Goal: Task Accomplishment & Management: Check status

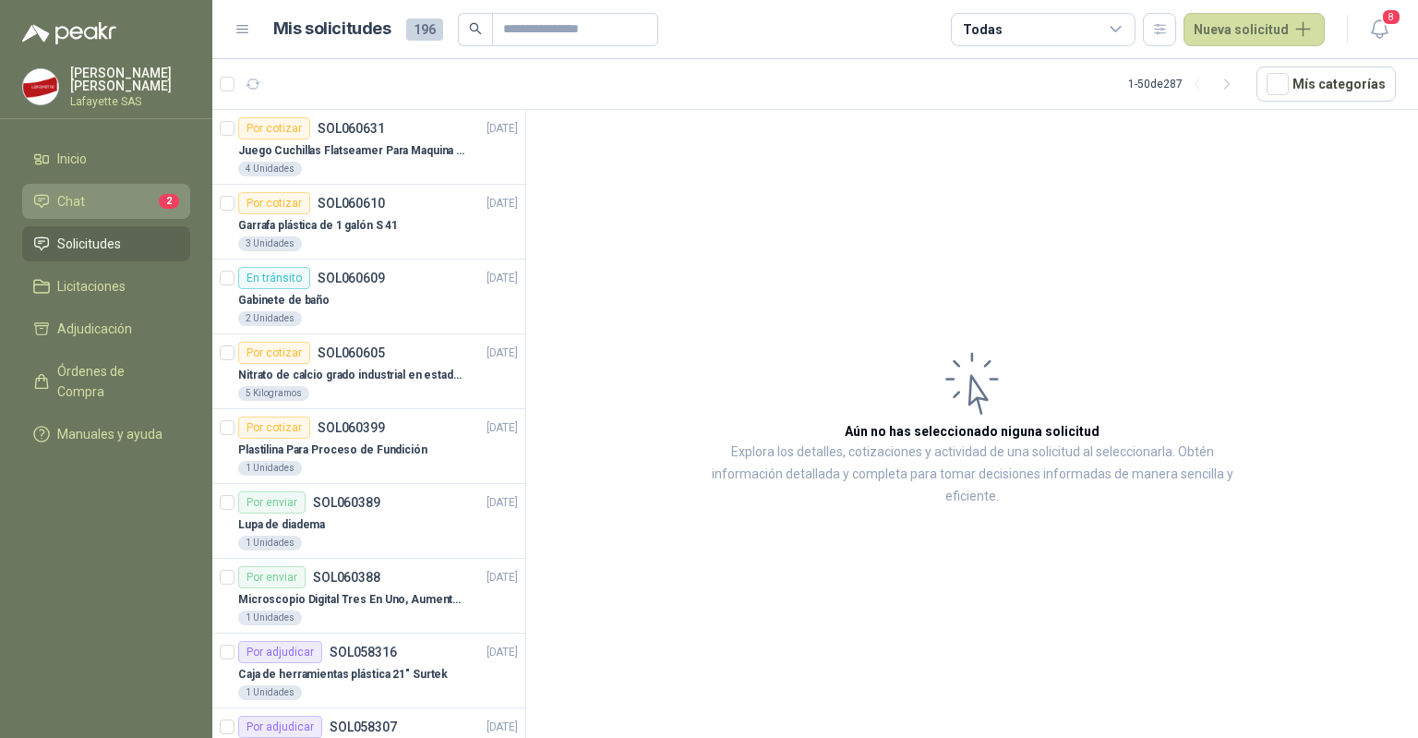
click at [122, 209] on li "Chat 2" at bounding box center [106, 201] width 146 height 20
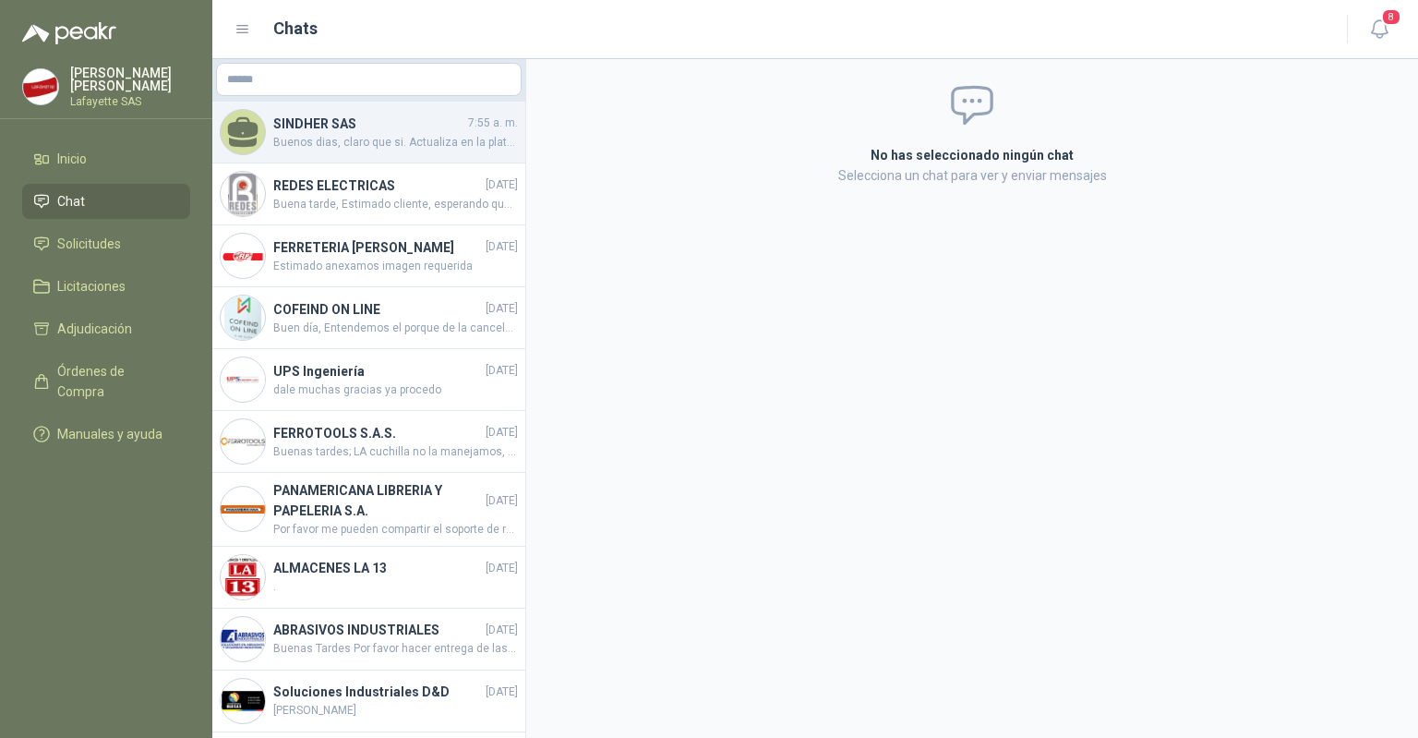
click at [381, 143] on span "Buenos dias, claro que si. Actualiza en la plataforma y te actualizo. Habia una…" at bounding box center [395, 143] width 245 height 18
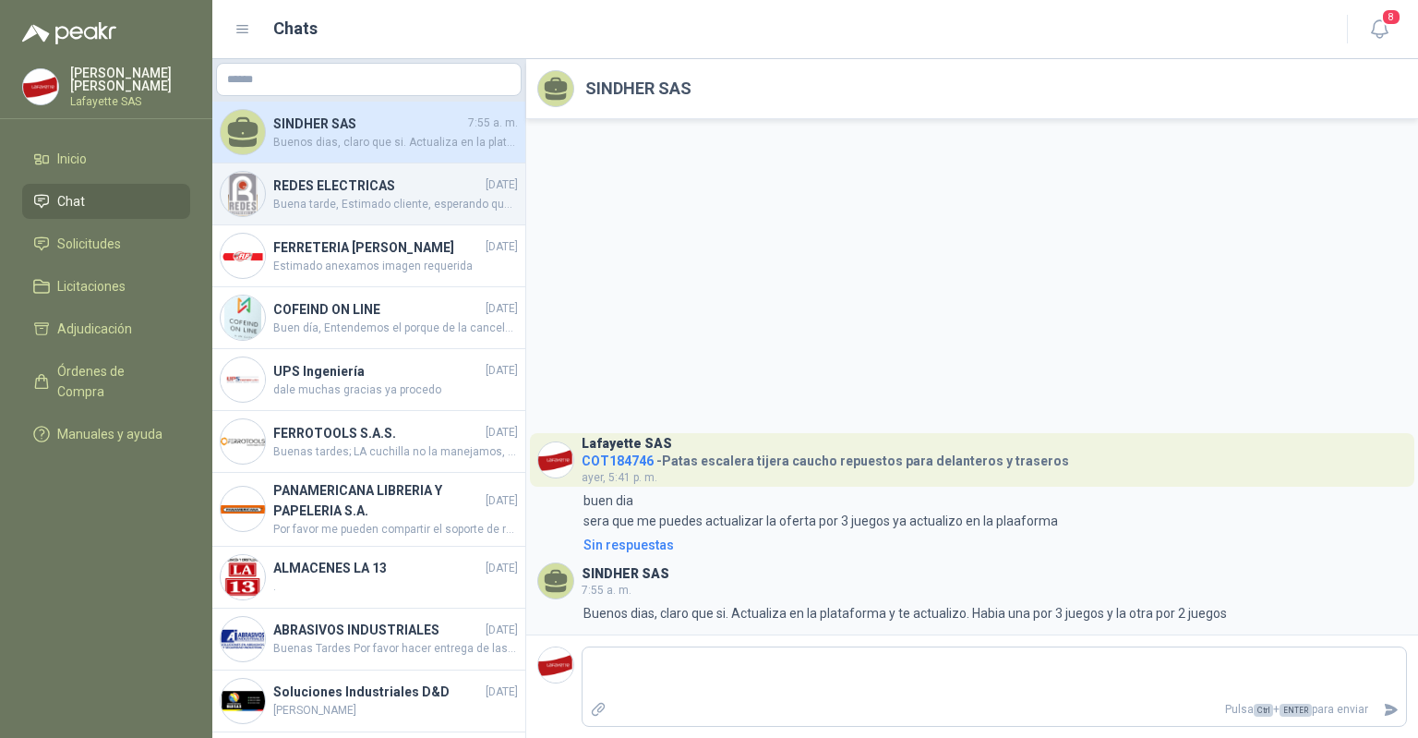
click at [364, 193] on h4 "REDES ELECTRICAS" at bounding box center [377, 185] width 209 height 20
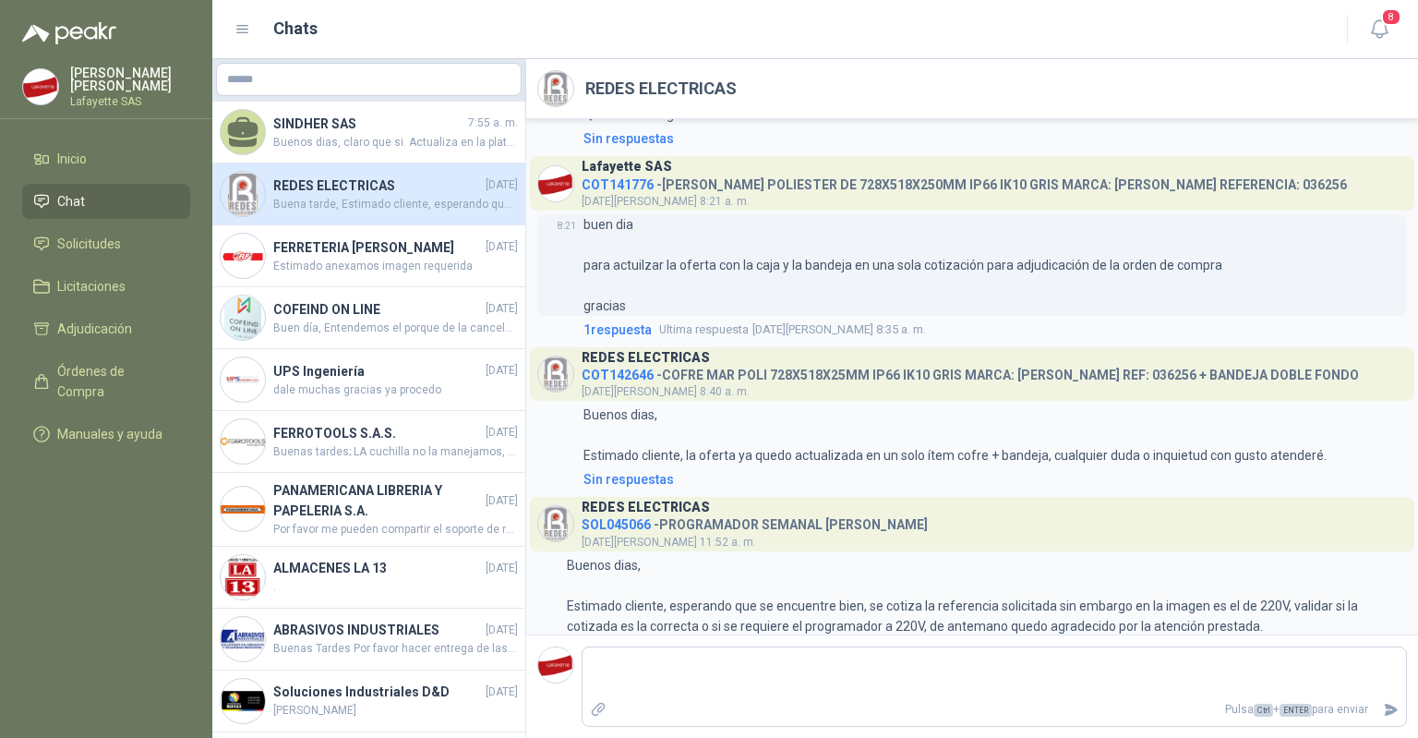
scroll to position [350, 0]
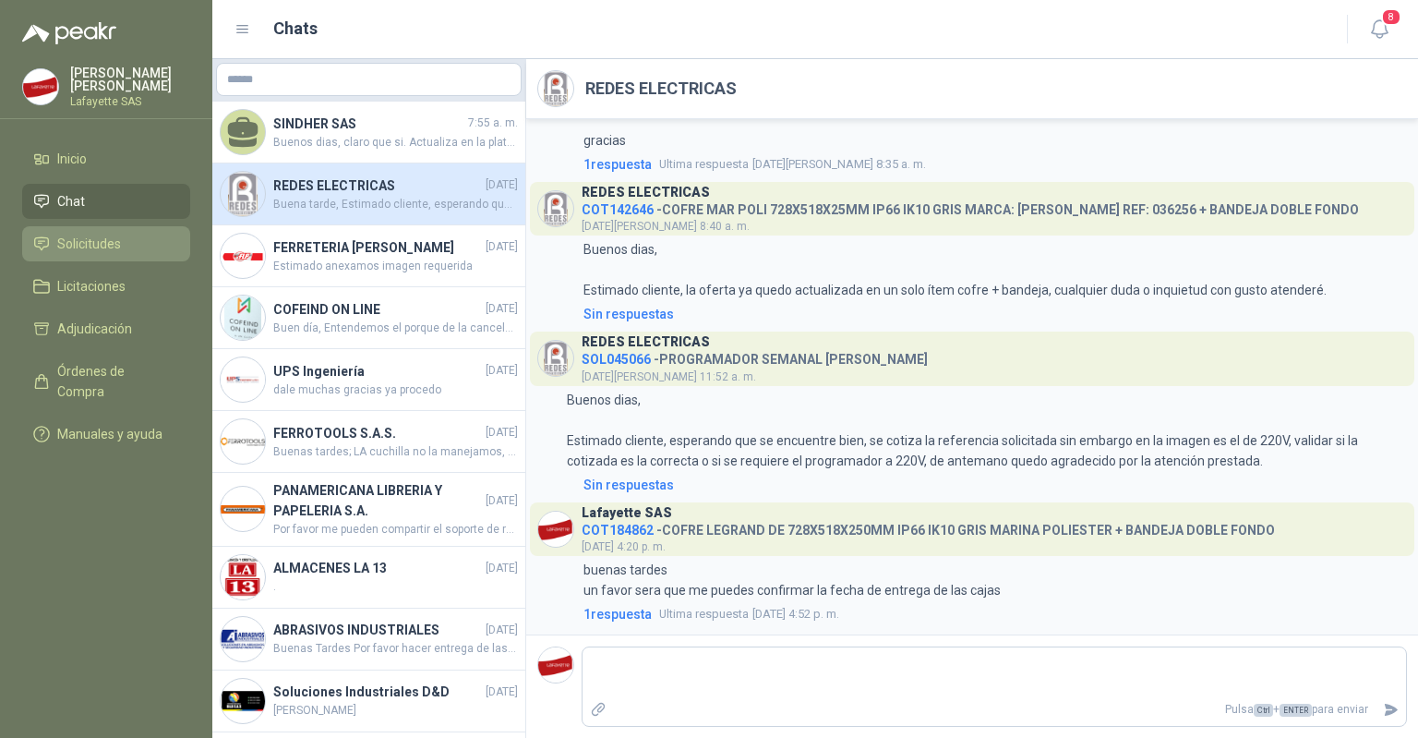
click at [100, 247] on span "Solicitudes" at bounding box center [89, 244] width 64 height 20
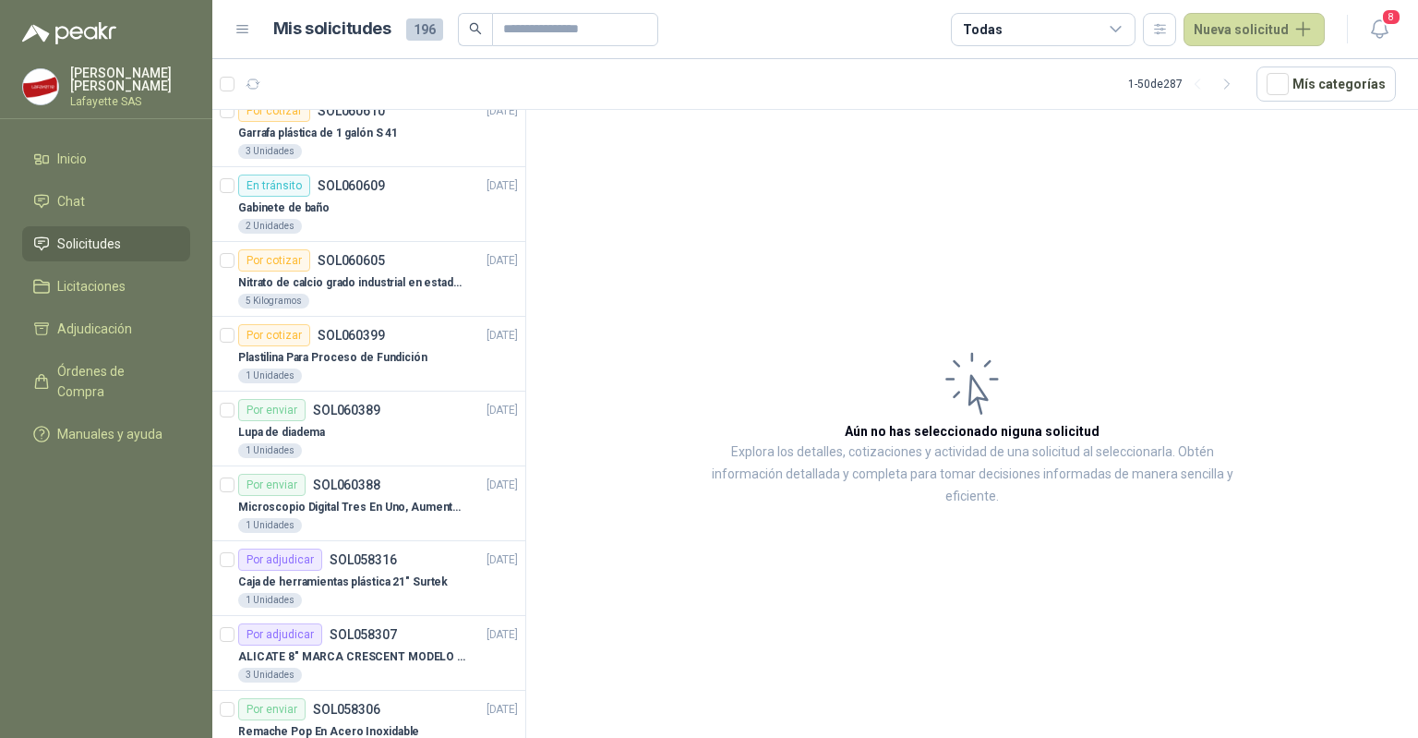
scroll to position [92, 0]
click at [118, 237] on span "Solicitudes" at bounding box center [89, 244] width 64 height 20
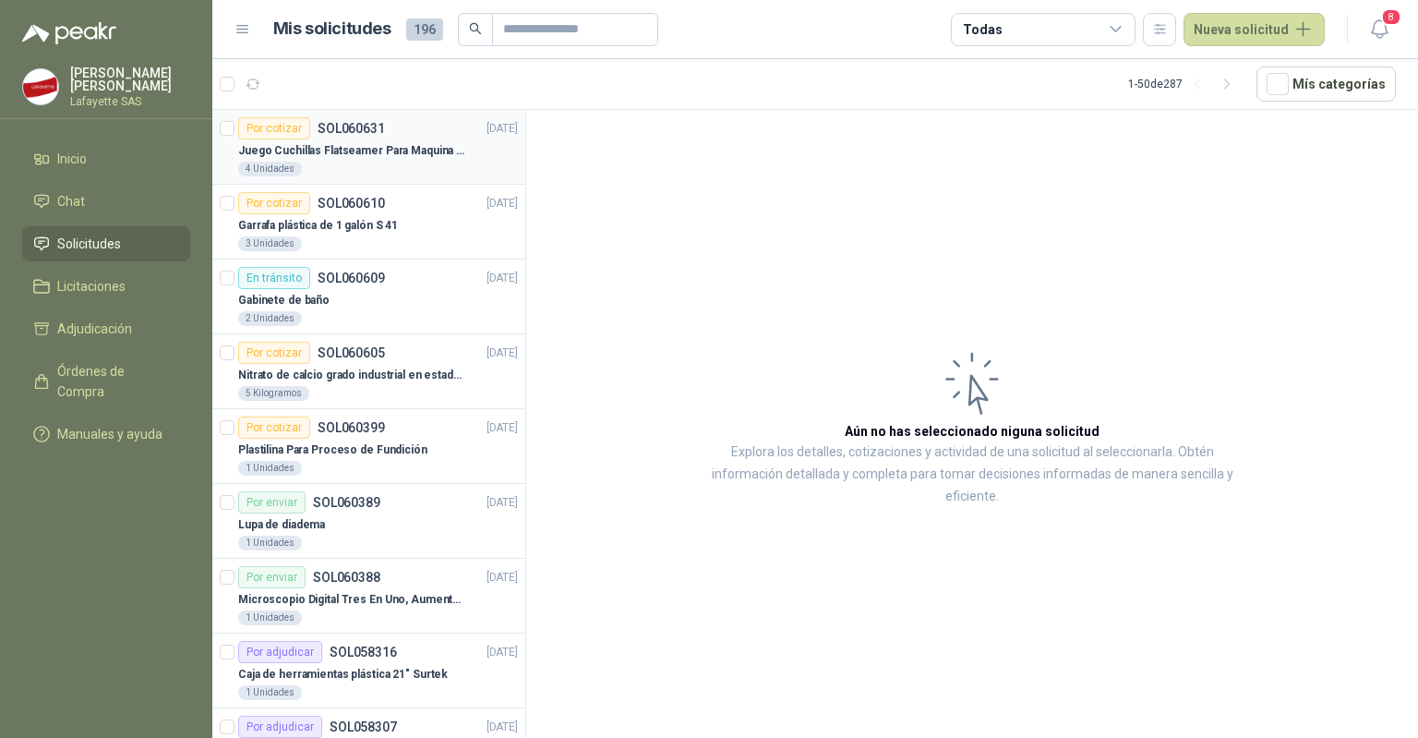
click at [338, 137] on div "Por cotizar SOL060631" at bounding box center [311, 128] width 147 height 22
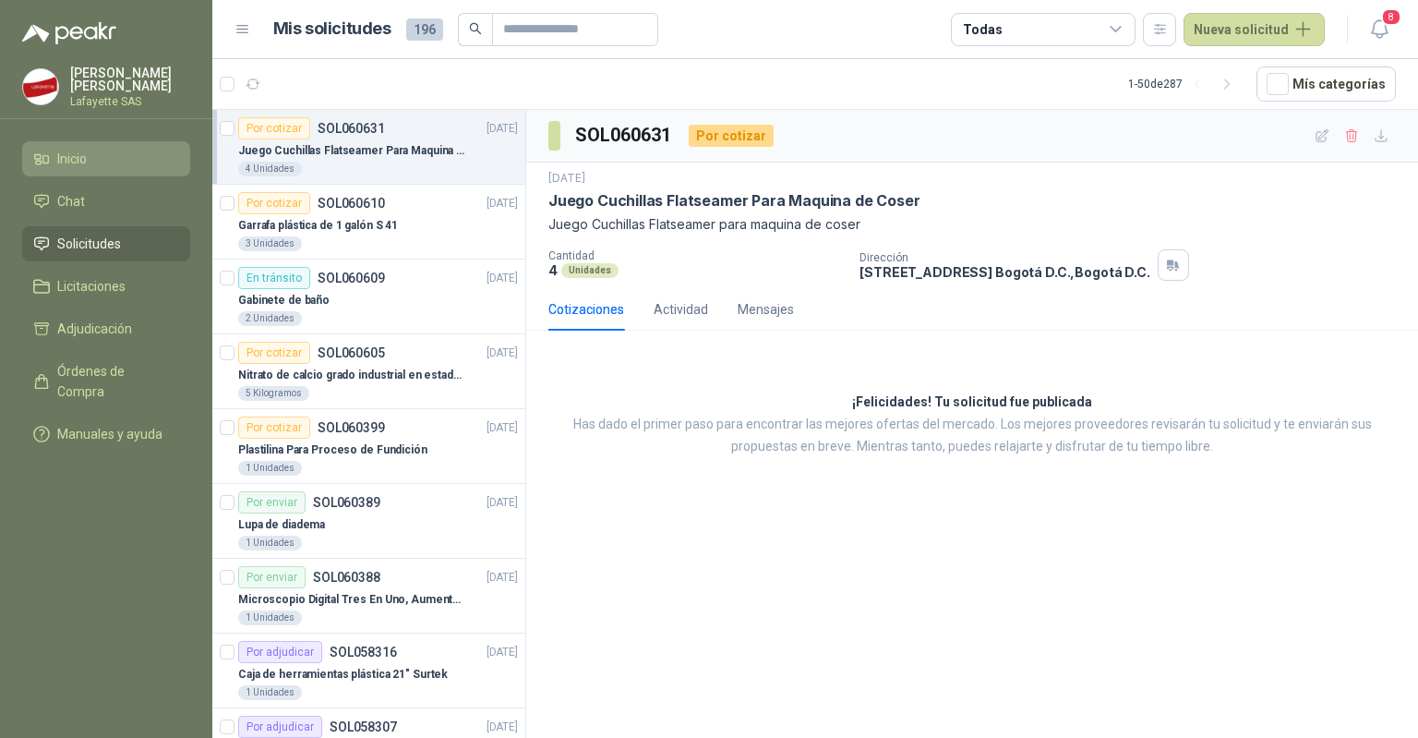
click at [78, 162] on span "Inicio" at bounding box center [72, 159] width 30 height 20
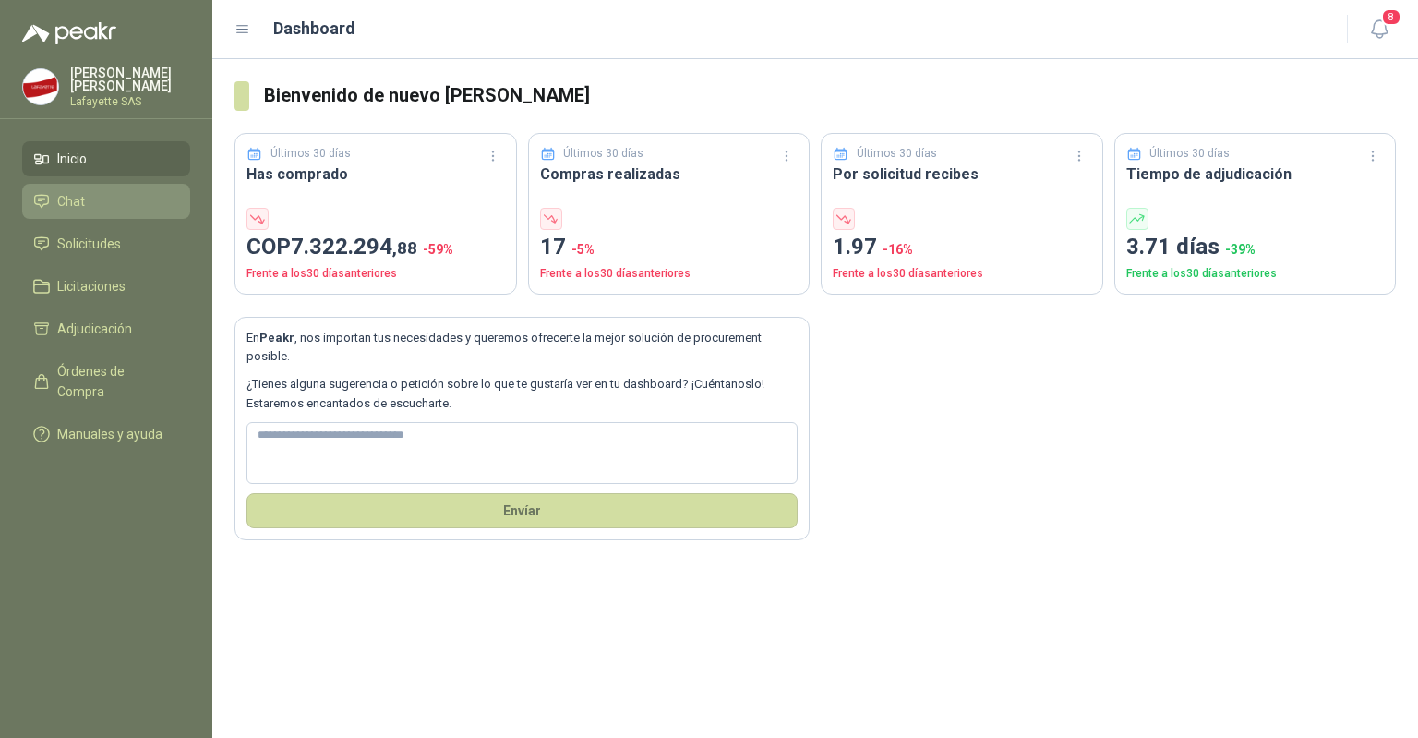
click at [81, 207] on span "Chat" at bounding box center [71, 201] width 28 height 20
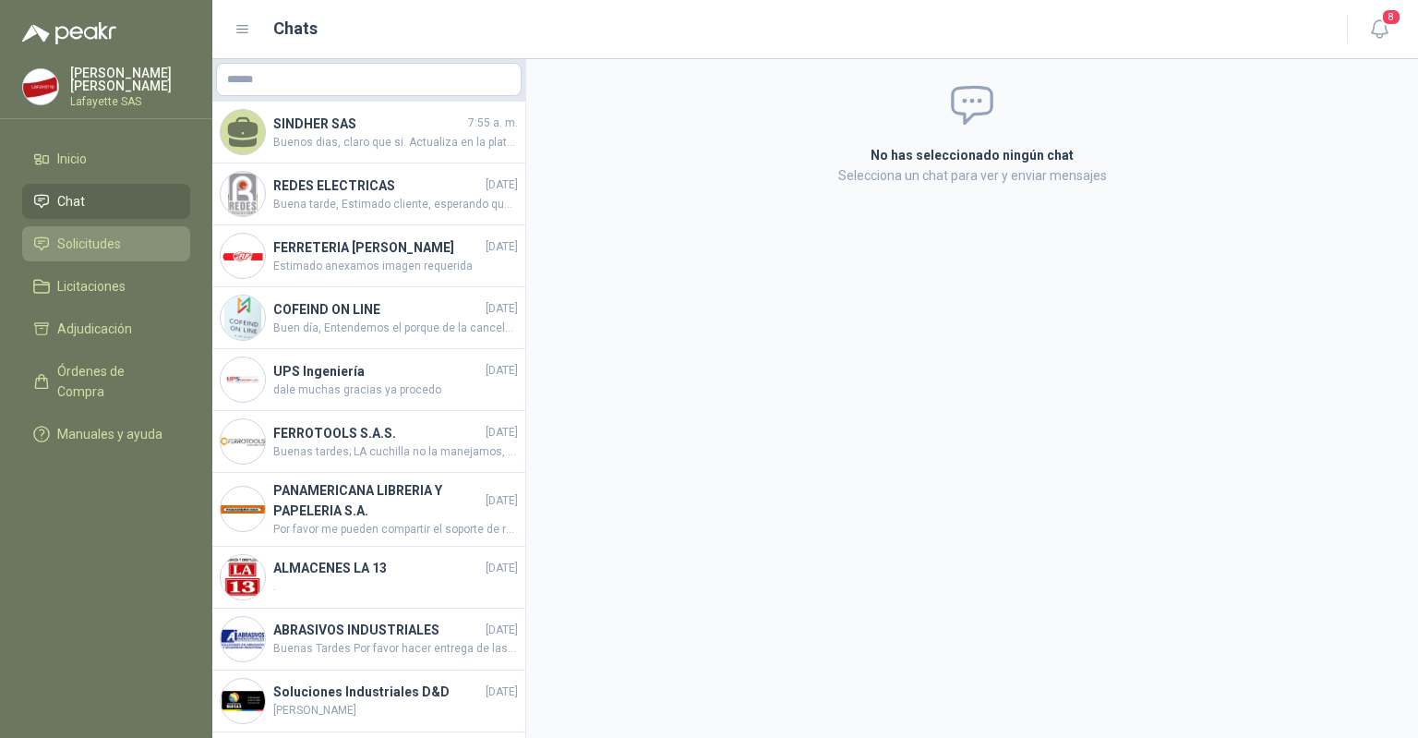
click at [90, 250] on span "Solicitudes" at bounding box center [89, 244] width 64 height 20
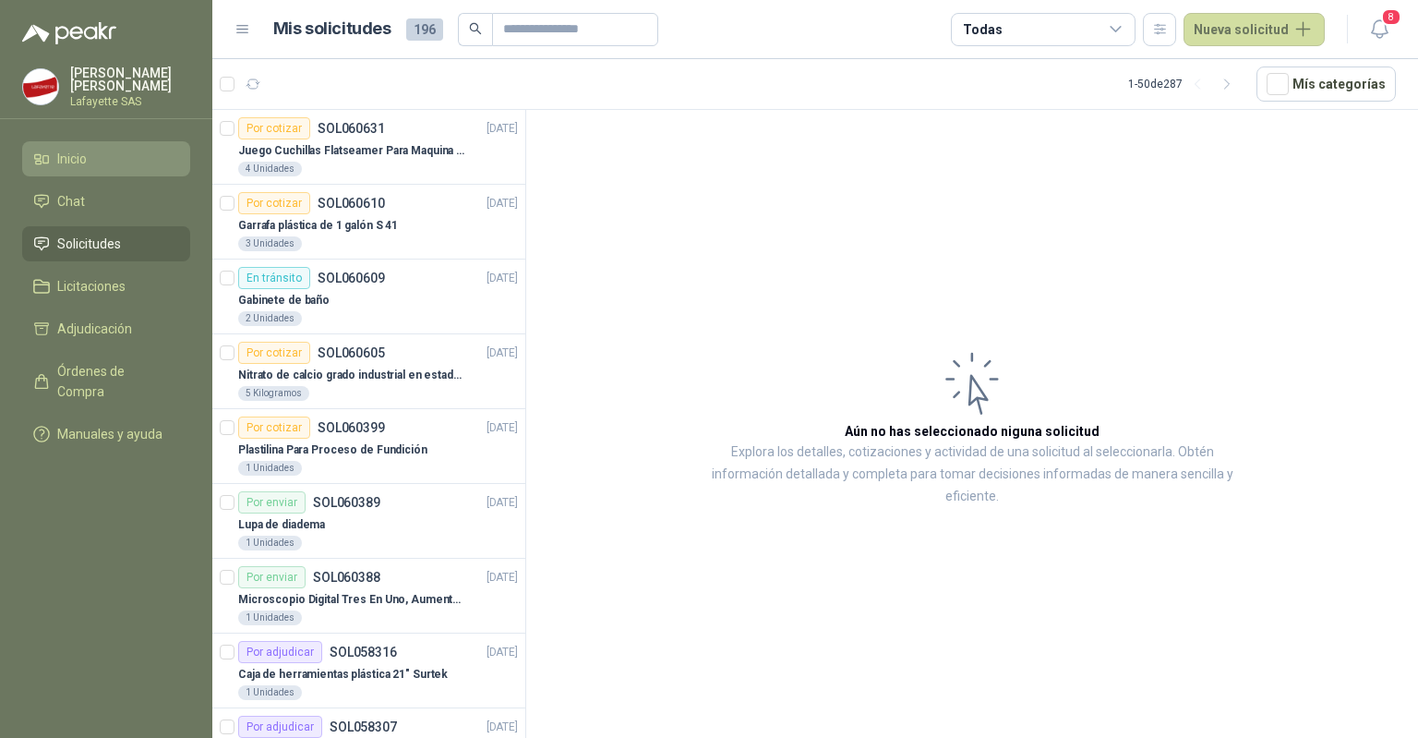
click at [79, 162] on span "Inicio" at bounding box center [72, 159] width 30 height 20
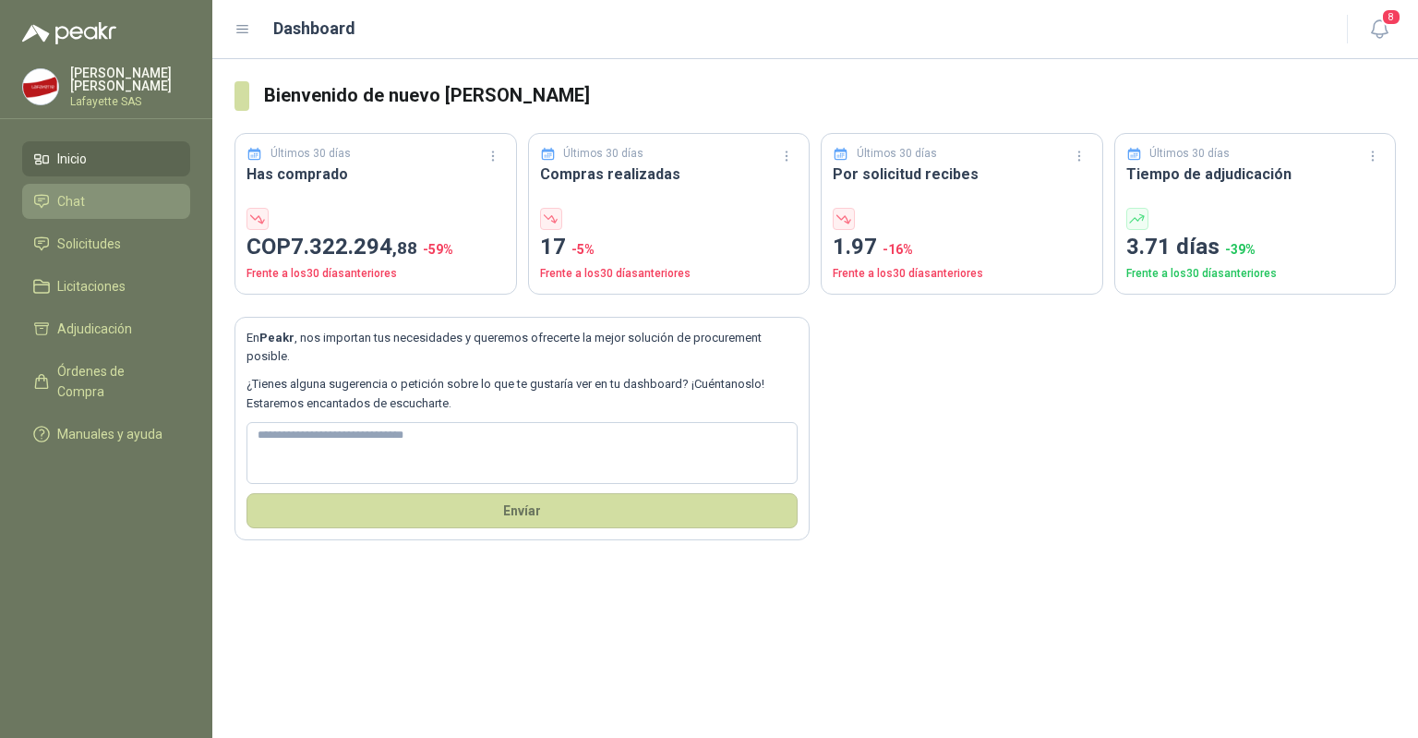
click at [86, 206] on li "Chat" at bounding box center [106, 201] width 146 height 20
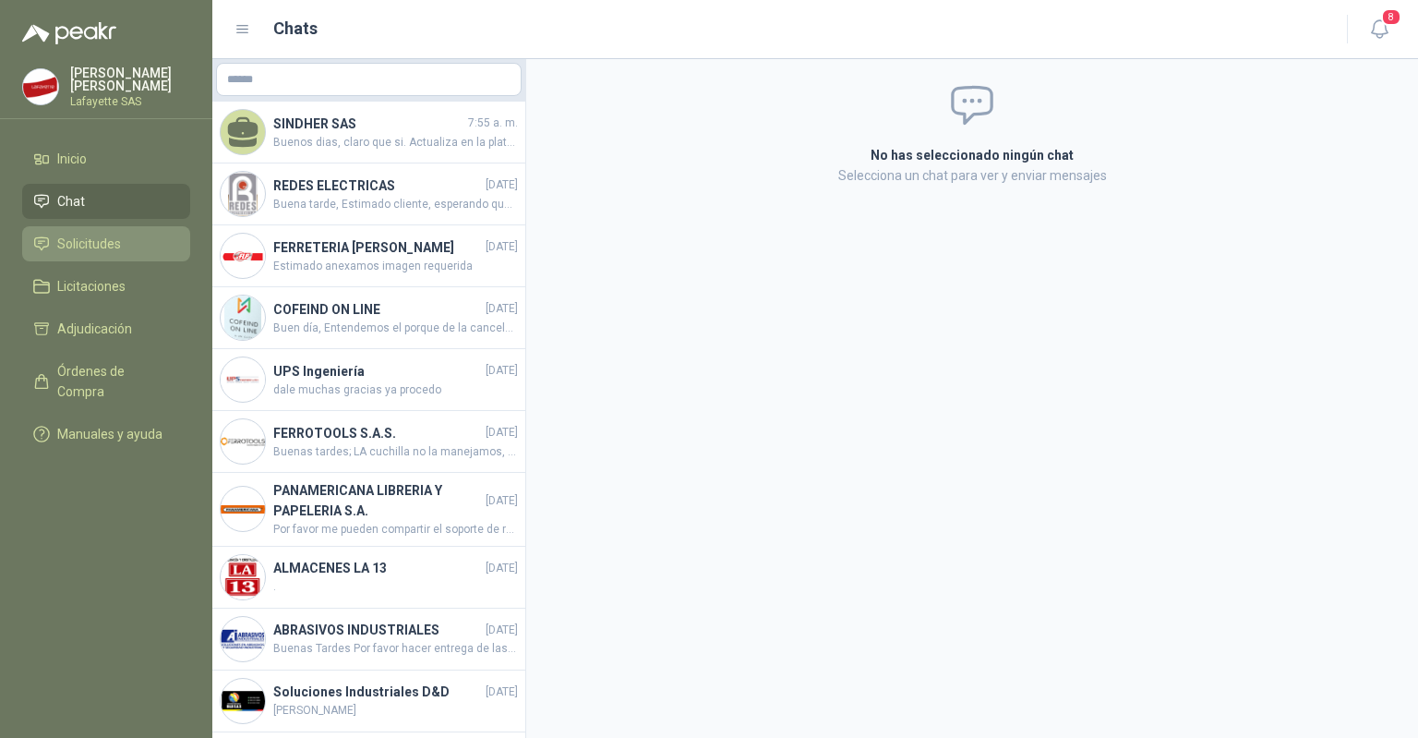
click at [87, 241] on span "Solicitudes" at bounding box center [89, 244] width 64 height 20
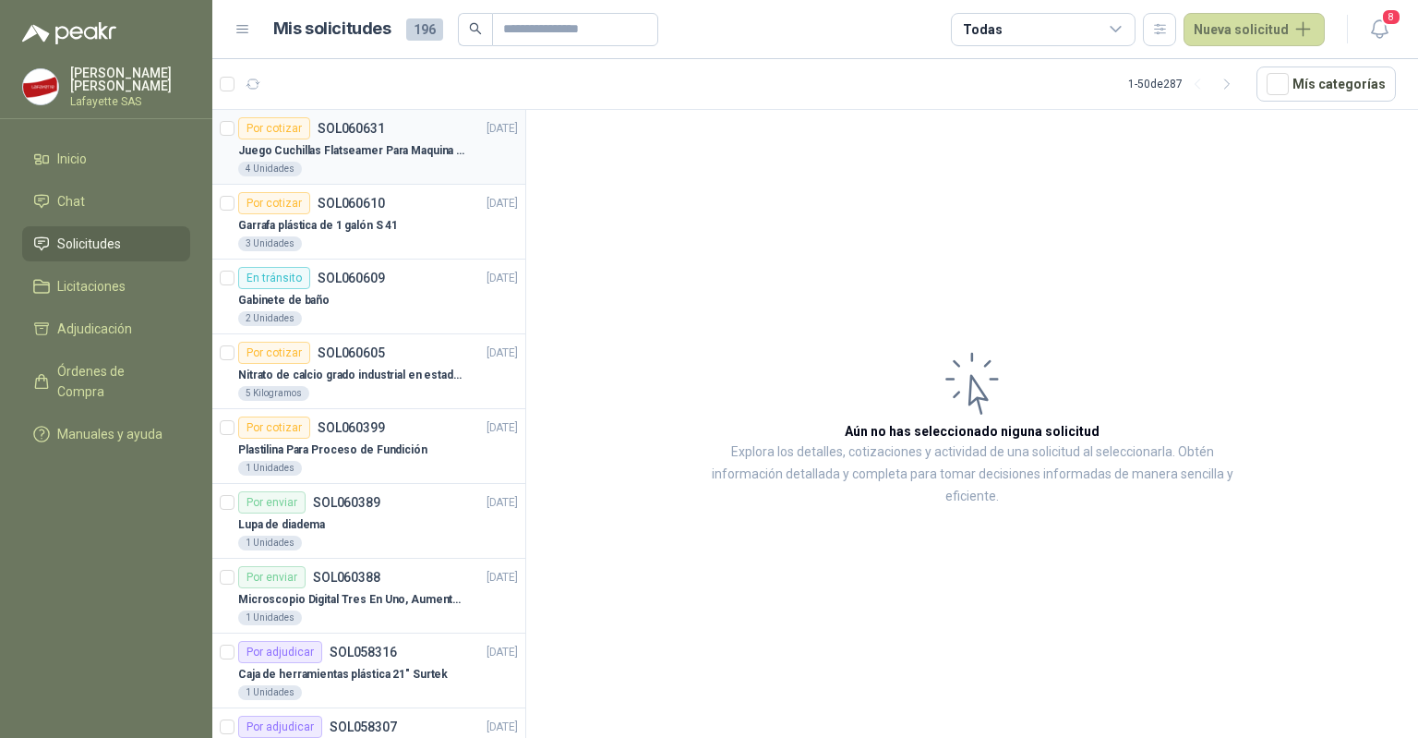
click at [285, 149] on p "Juego Cuchillas Flatseamer Para Maquina de Coser" at bounding box center [353, 151] width 230 height 18
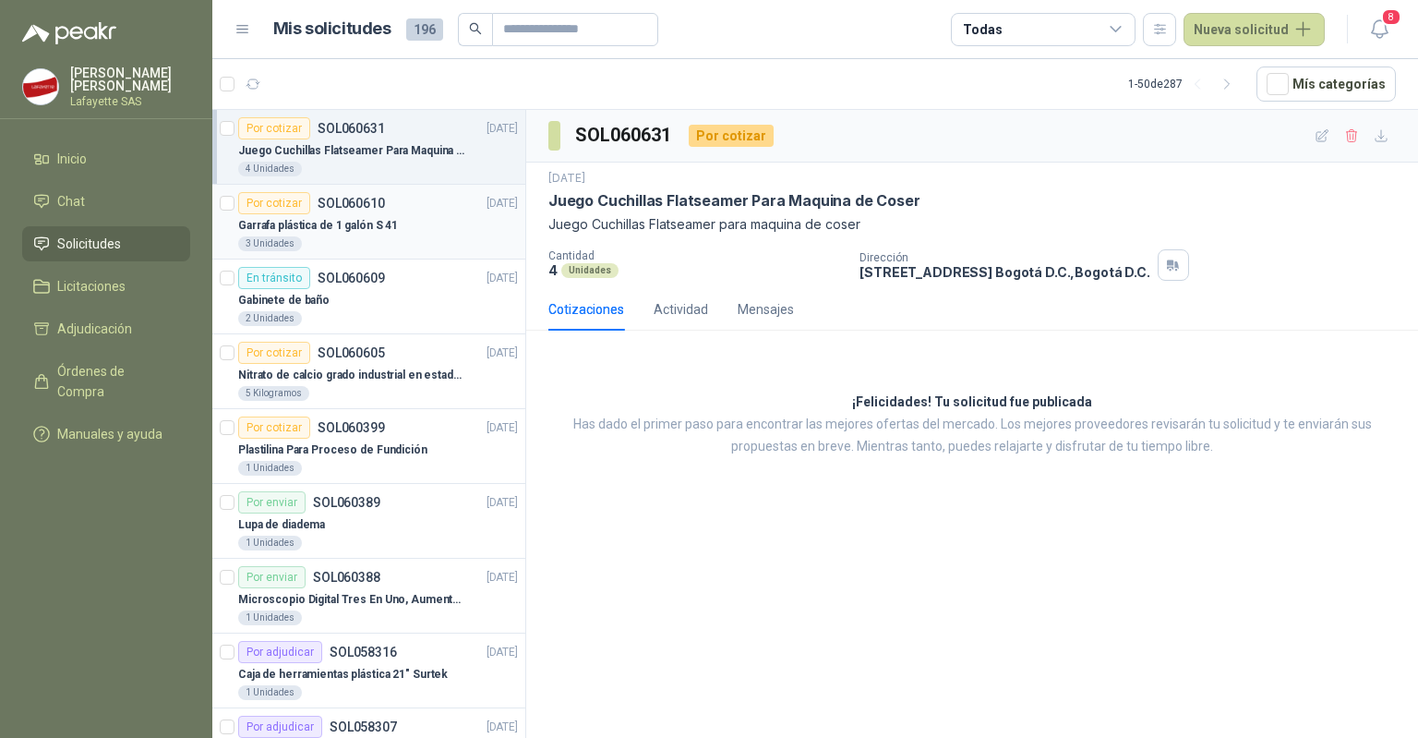
click at [284, 202] on div "Por cotizar" at bounding box center [274, 203] width 72 height 22
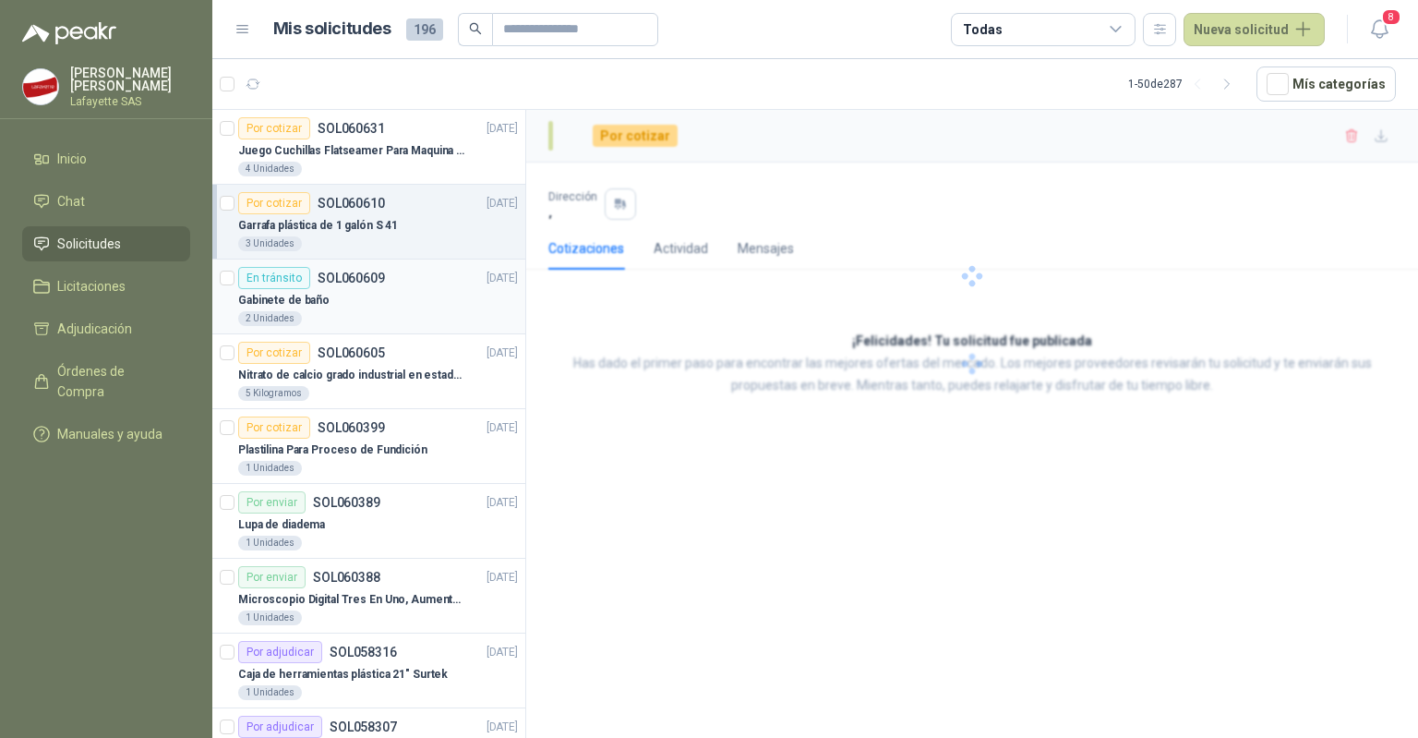
click at [279, 272] on div "En tránsito" at bounding box center [274, 278] width 72 height 22
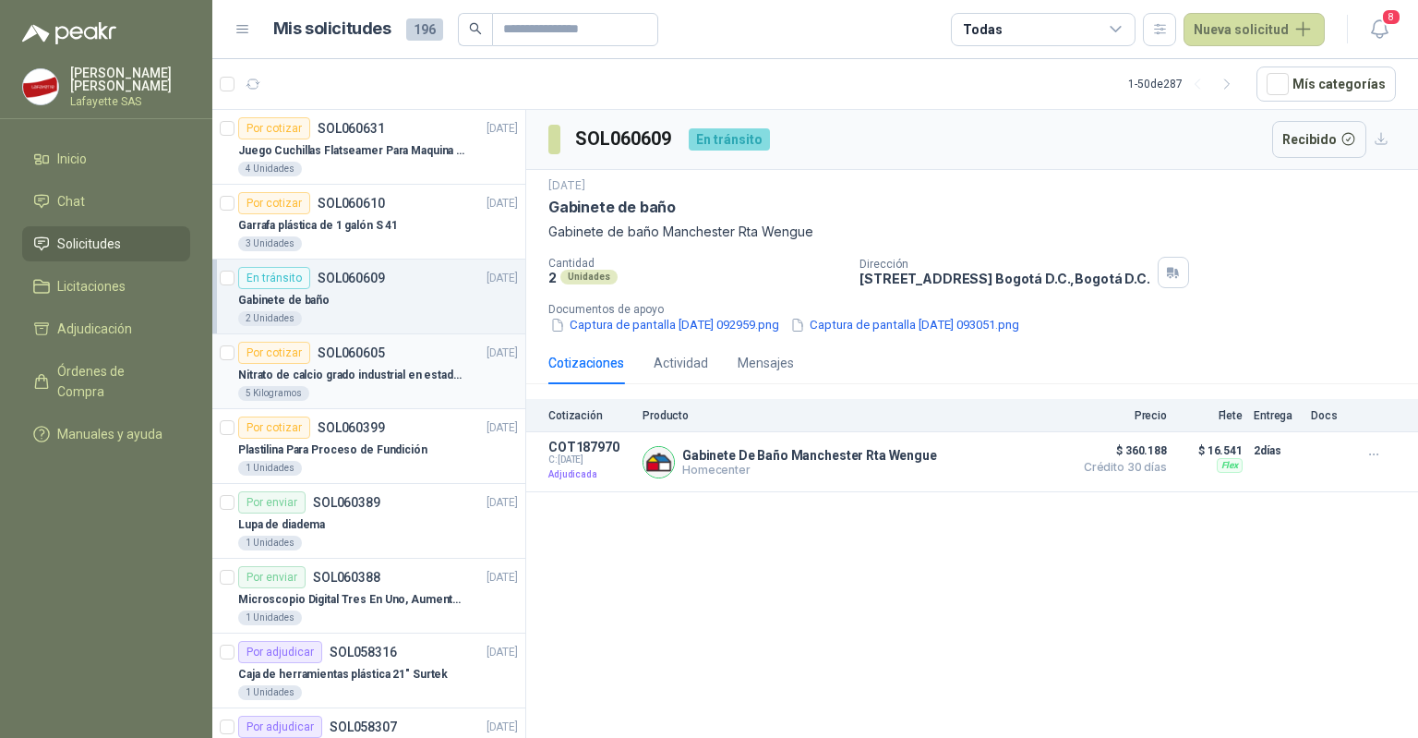
click at [292, 354] on div "Por cotizar" at bounding box center [274, 353] width 72 height 22
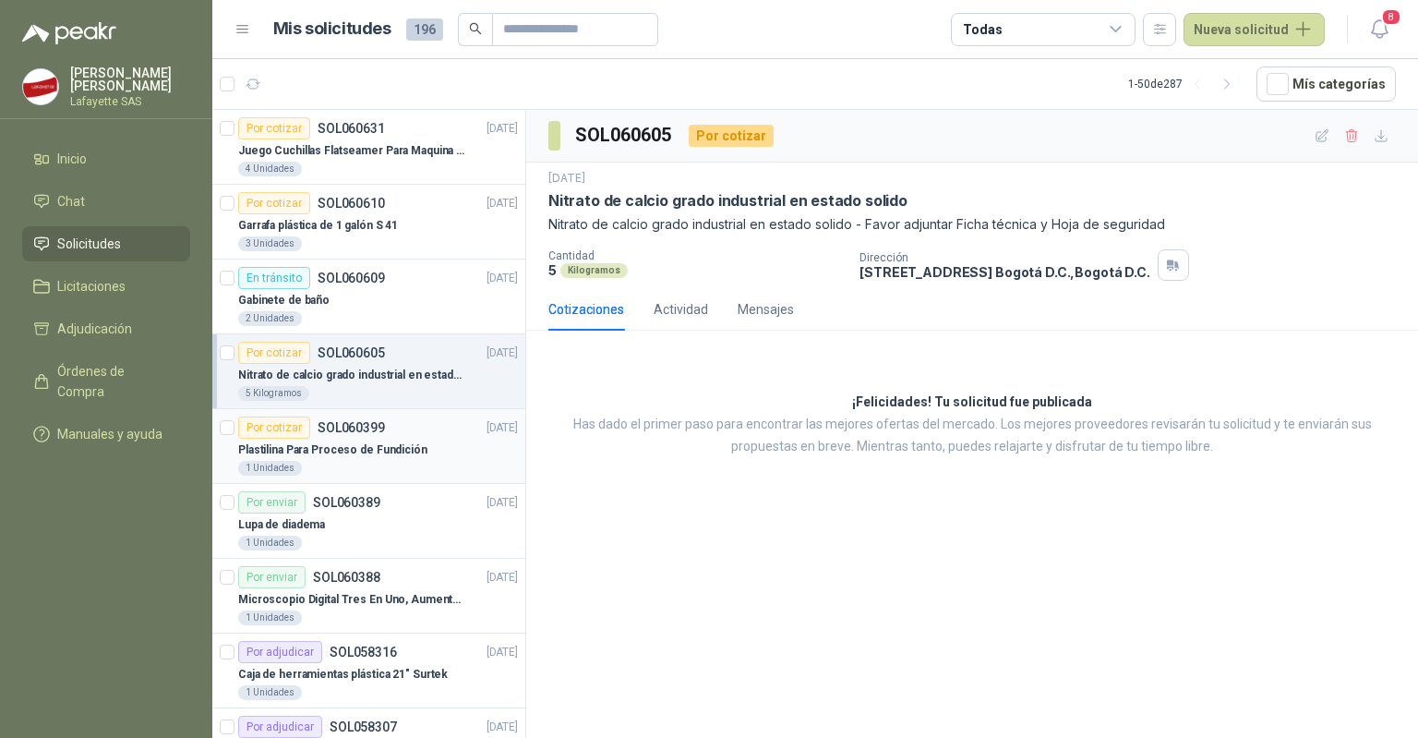
click at [294, 441] on p "Plastilina Para Proceso de Fundición" at bounding box center [332, 450] width 189 height 18
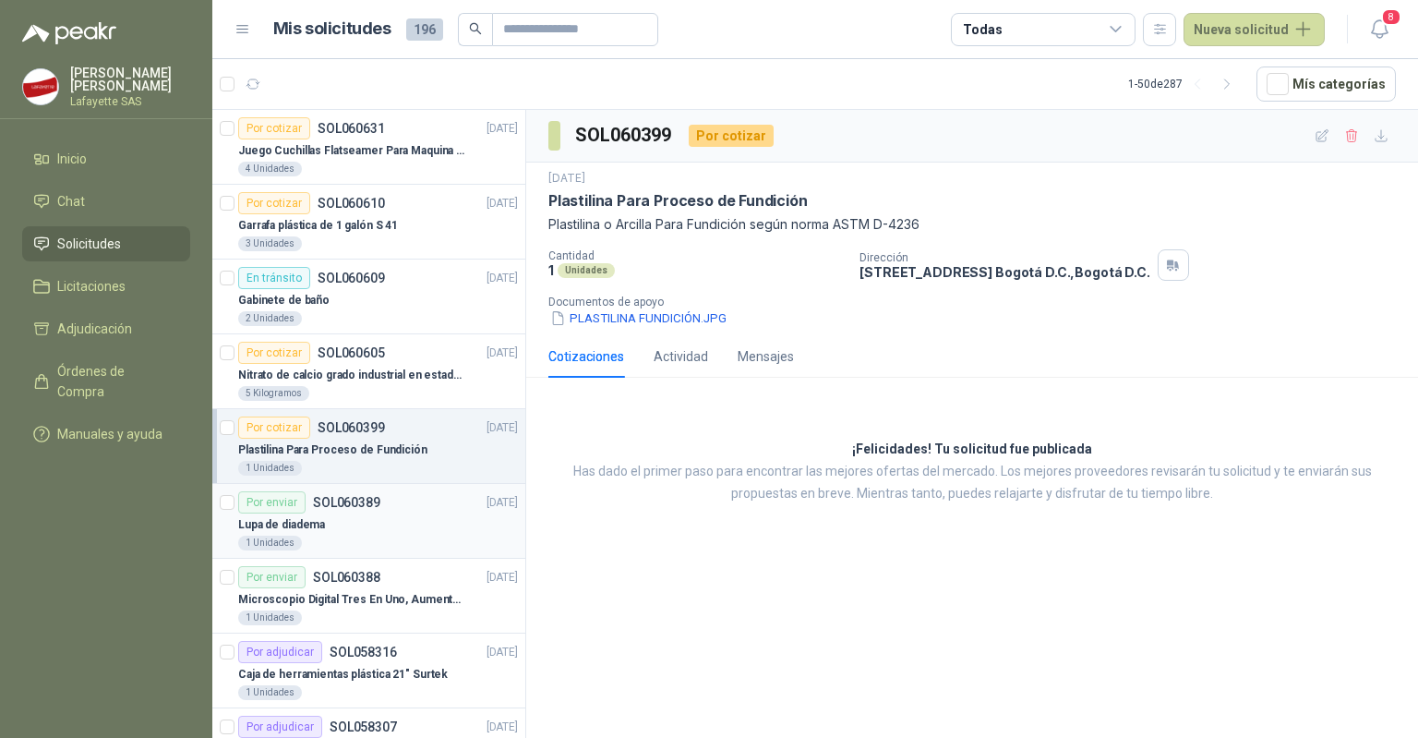
scroll to position [185, 0]
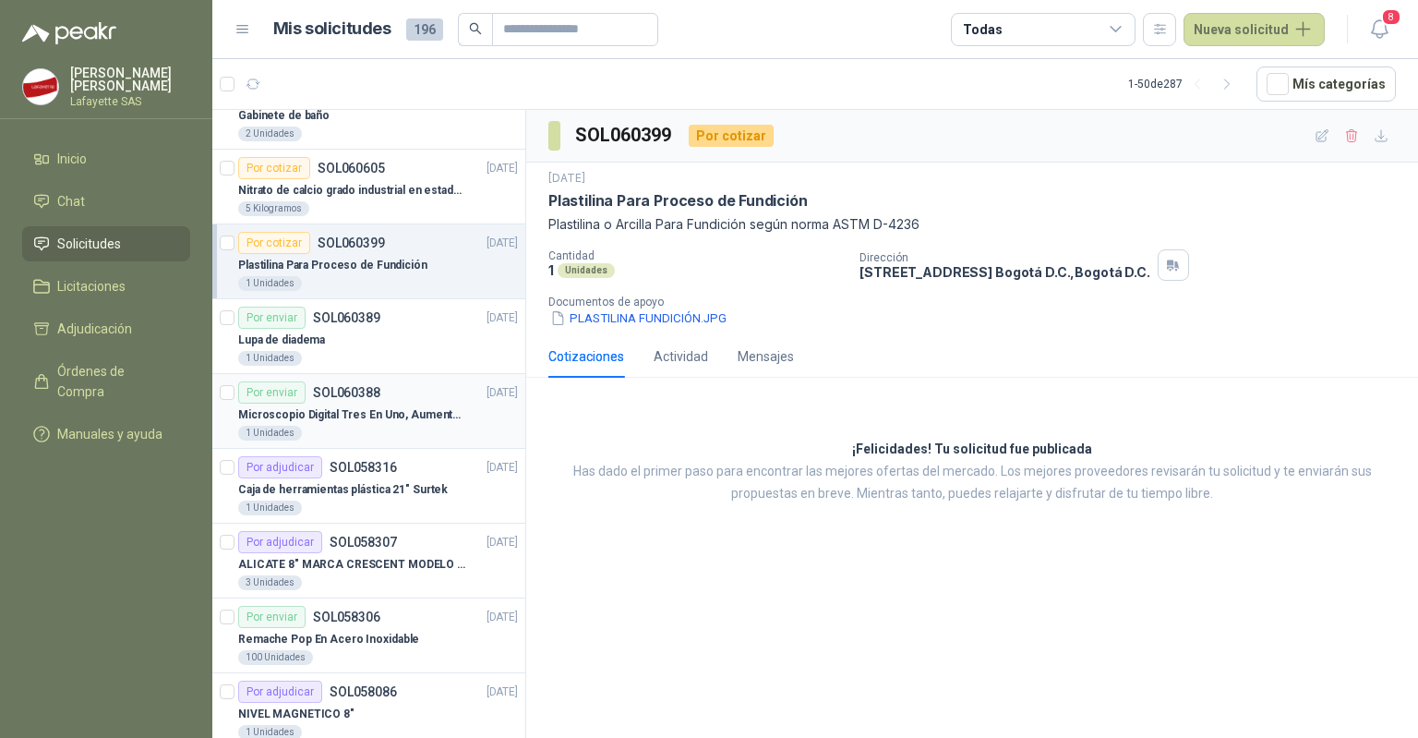
click at [285, 381] on div "Por enviar" at bounding box center [271, 392] width 67 height 22
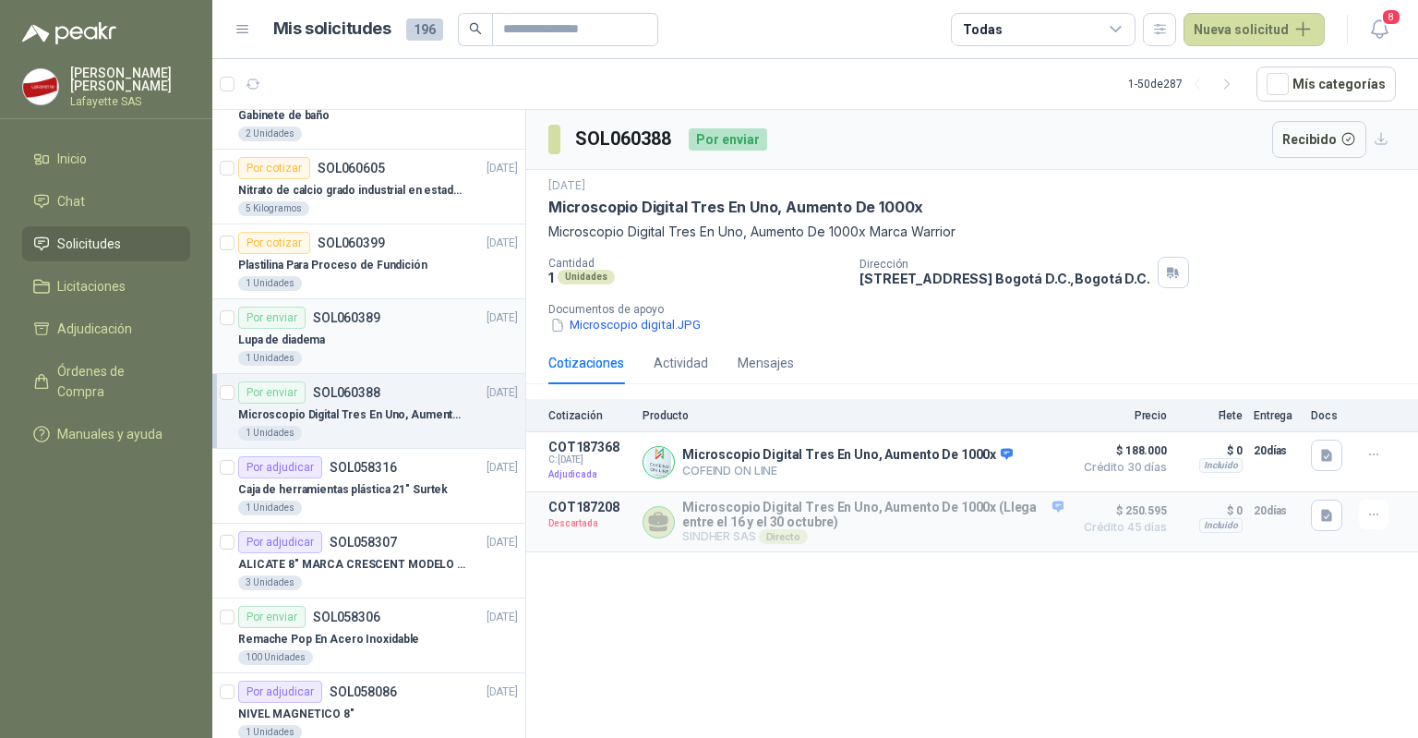
click at [281, 325] on div "Por enviar" at bounding box center [271, 317] width 67 height 22
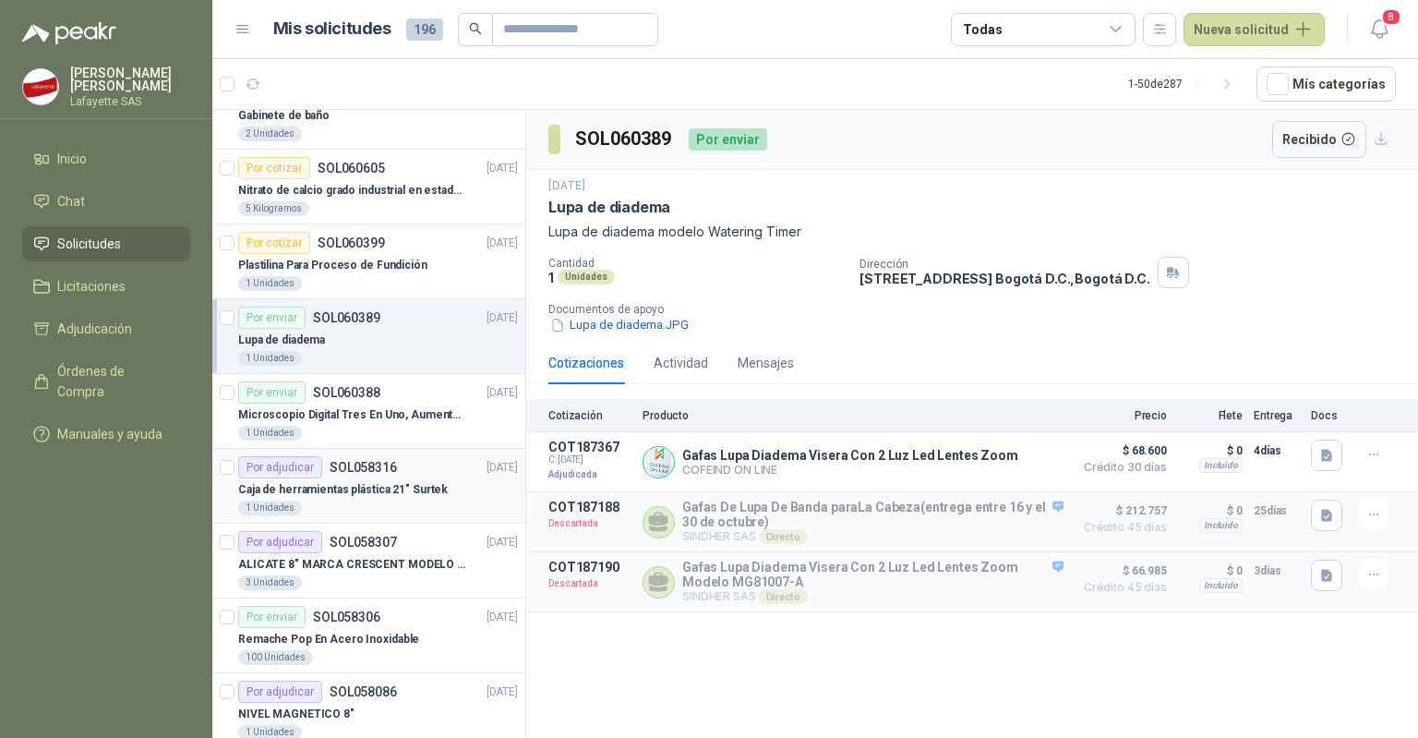
click at [307, 468] on div "Por adjudicar" at bounding box center [280, 467] width 84 height 22
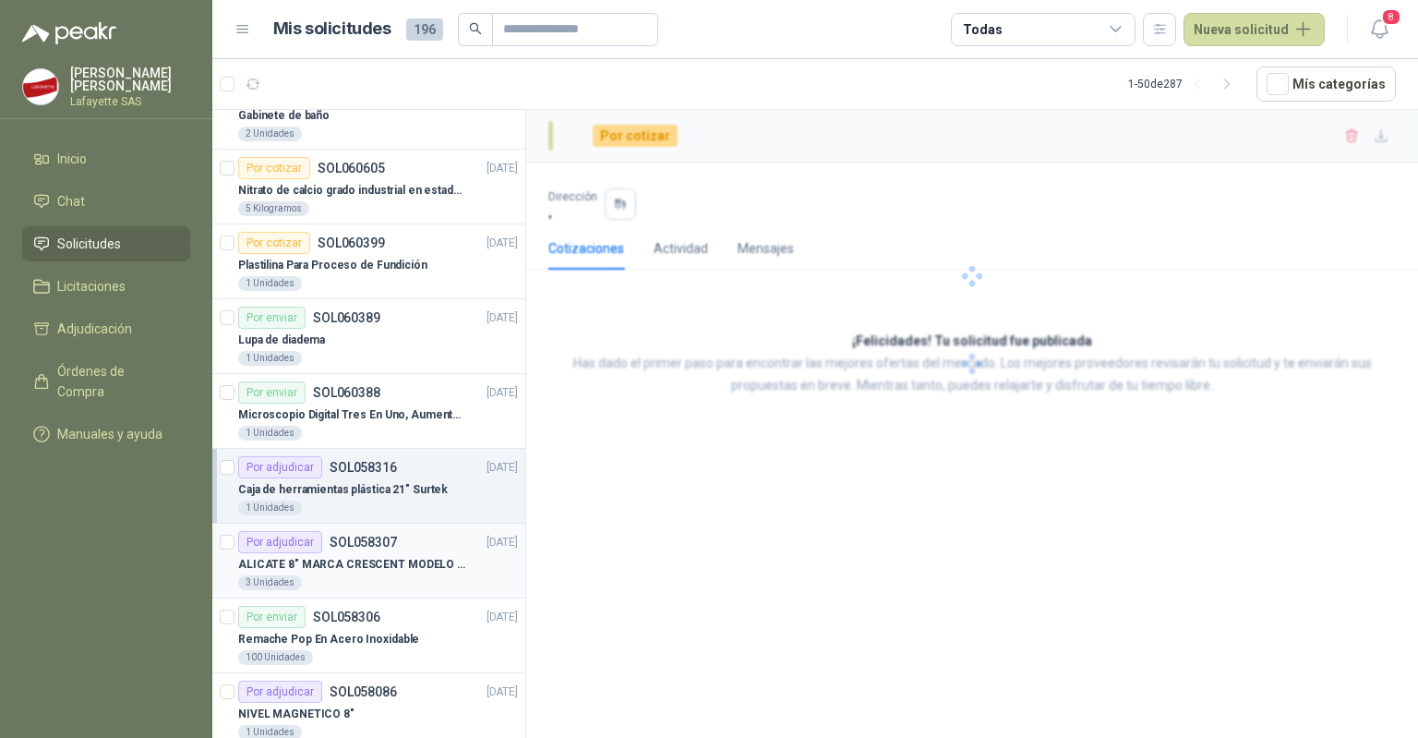
click at [291, 534] on div "Por adjudicar" at bounding box center [280, 542] width 84 height 22
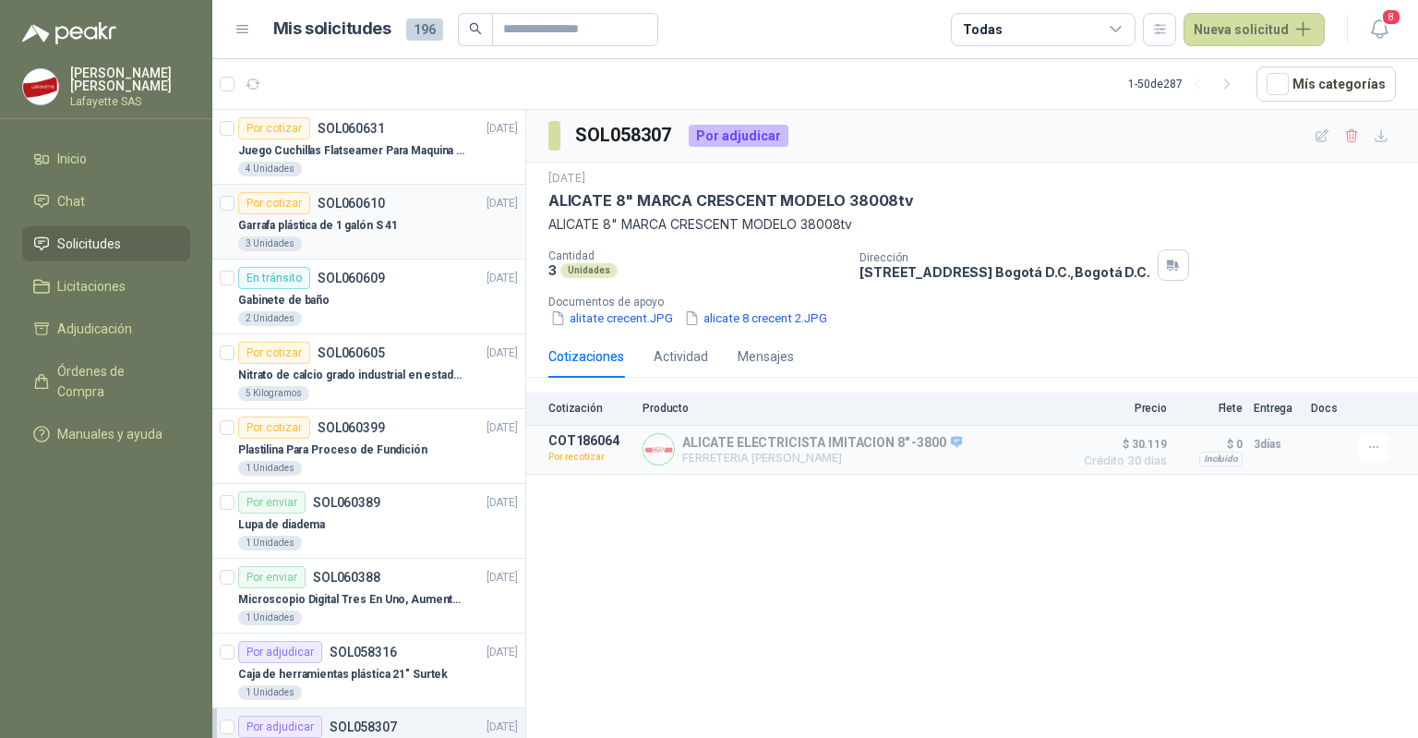
click at [293, 210] on div "Por cotizar" at bounding box center [274, 203] width 72 height 22
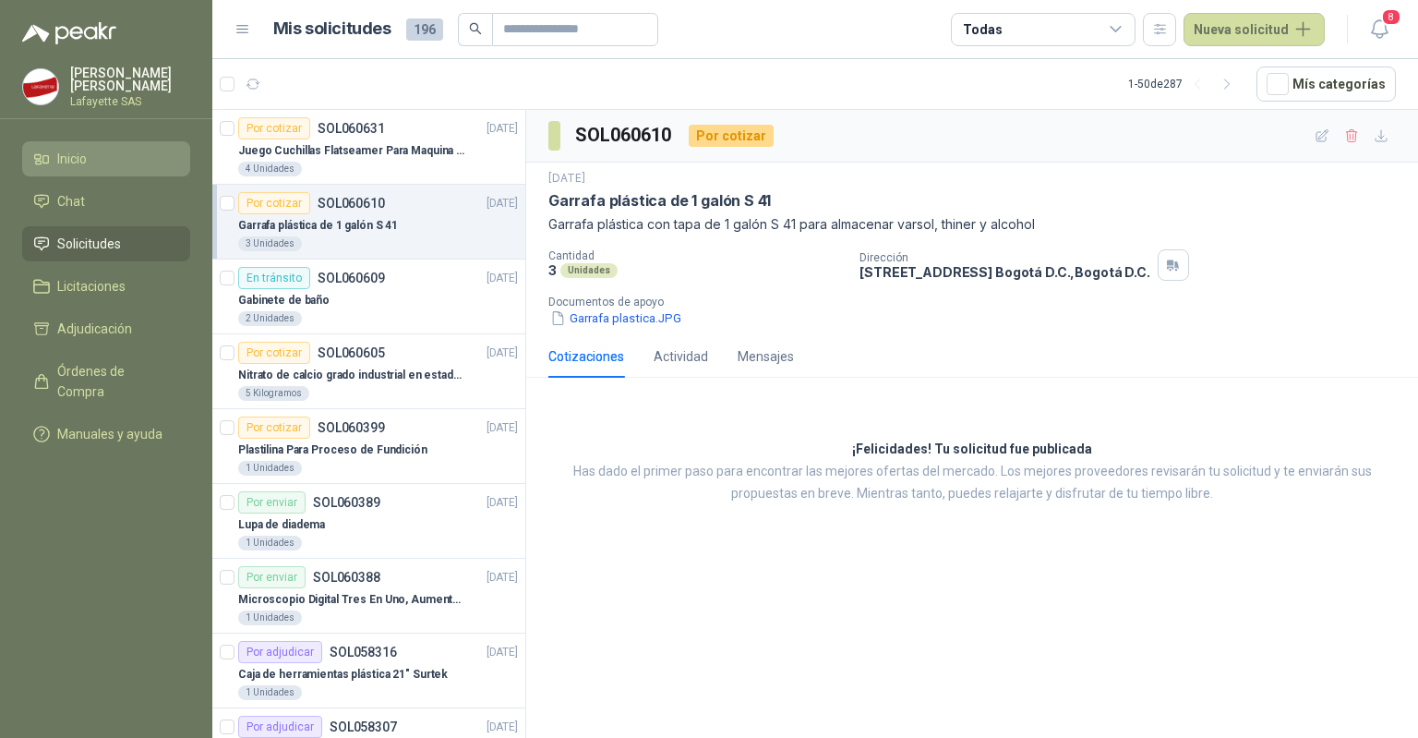
click at [128, 157] on li "Inicio" at bounding box center [106, 159] width 146 height 20
